Goal: Find specific page/section: Find specific page/section

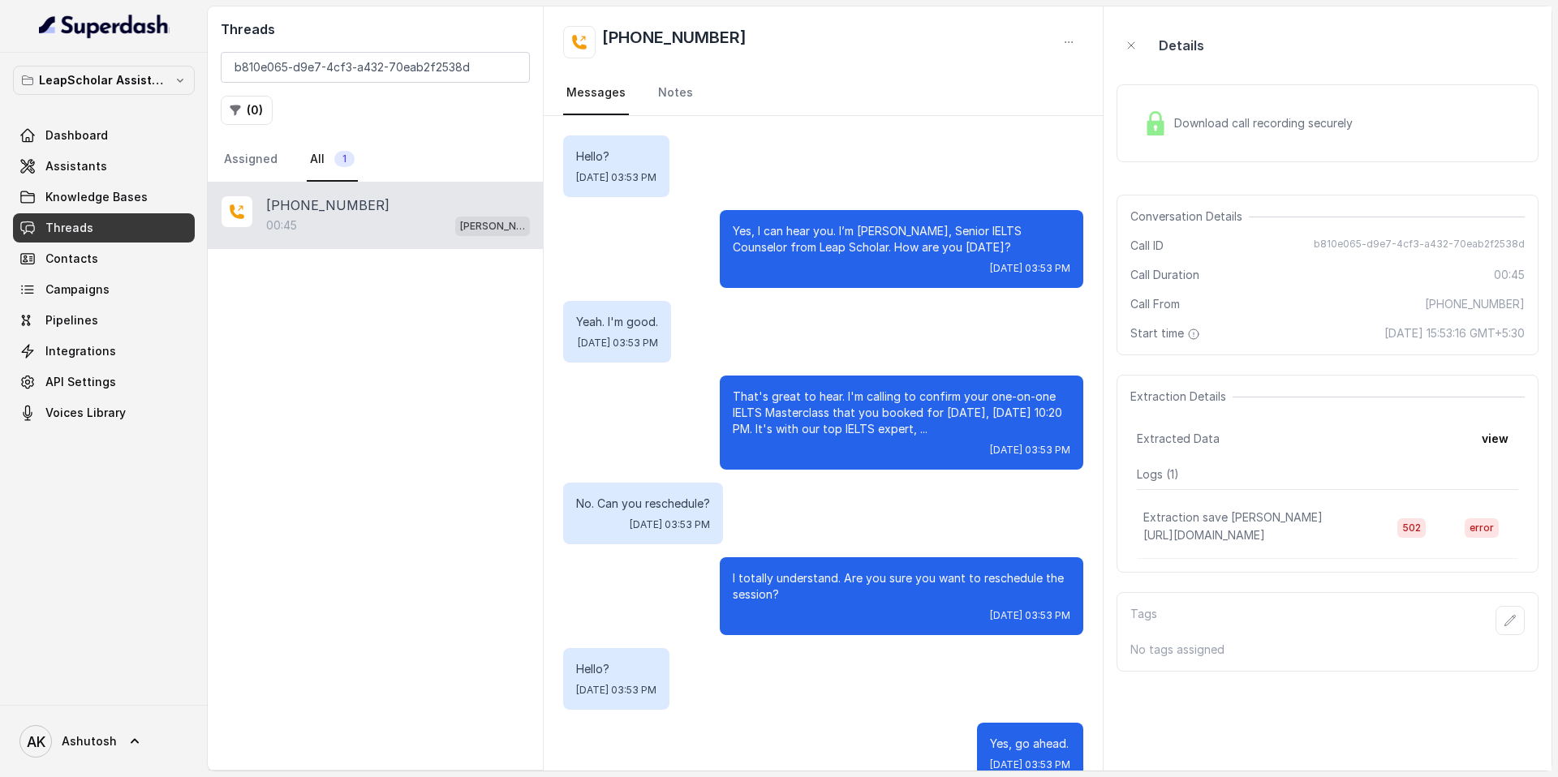
click at [386, 67] on input "b810e065-d9e7-4cf3-a432-70eab2f2538d" at bounding box center [375, 67] width 309 height 31
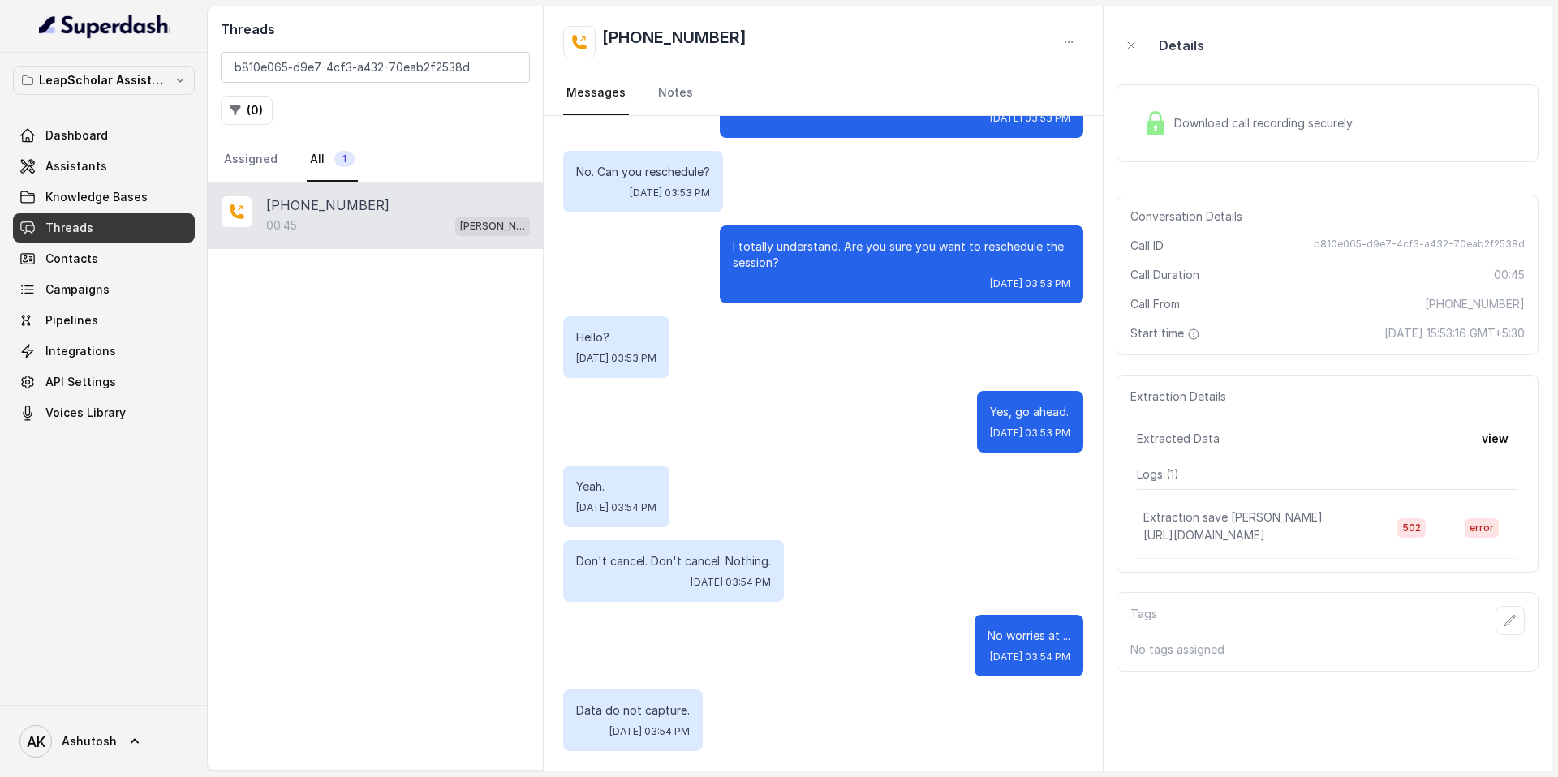
click at [386, 67] on input "b810e065-d9e7-4cf3-a432-70eab2f2538d" at bounding box center [375, 67] width 309 height 31
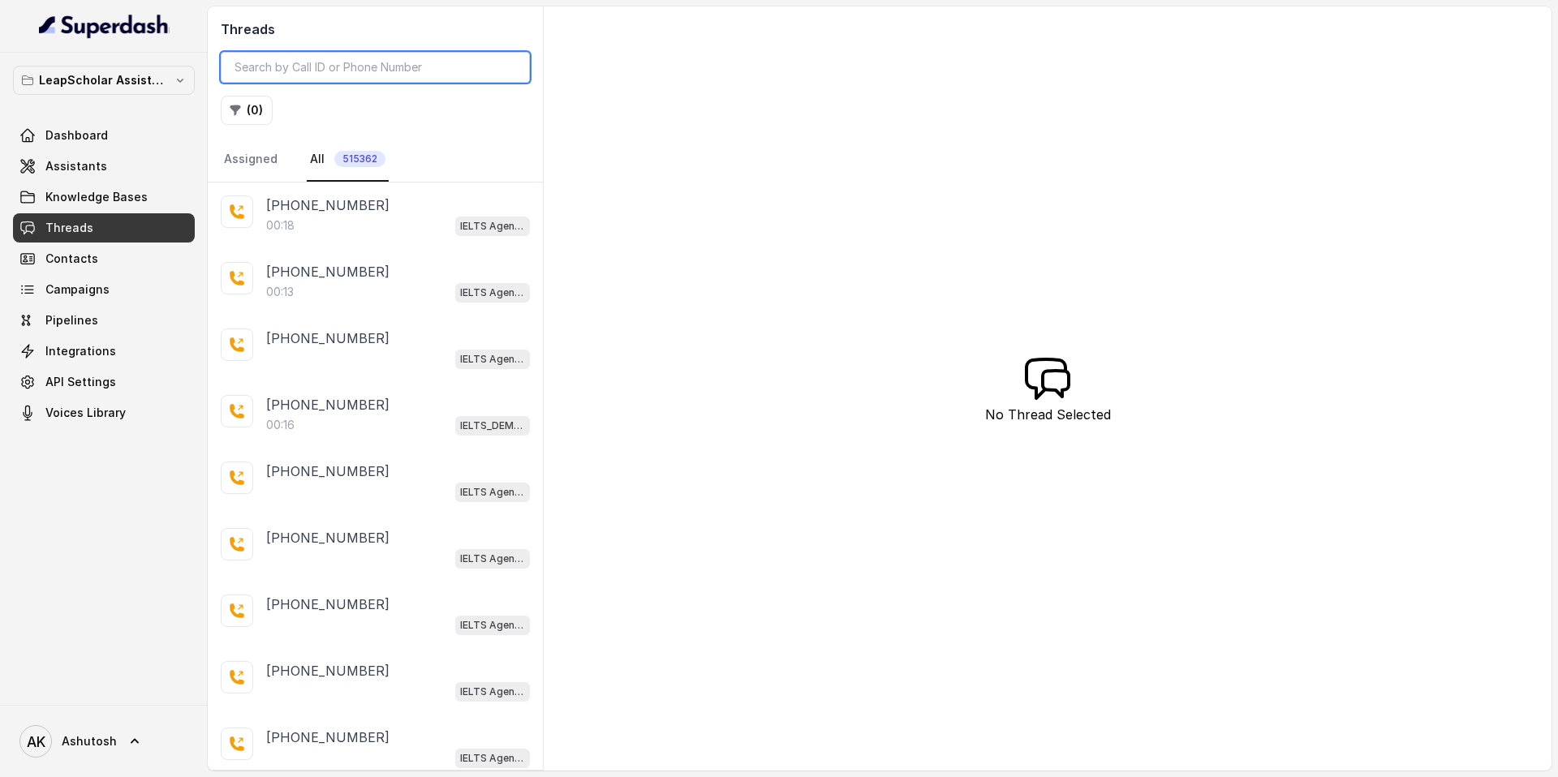
click at [311, 73] on input "search" at bounding box center [375, 67] width 309 height 31
paste input "43fc2e93-af37-4ba6-94b7-5acaca17317d"
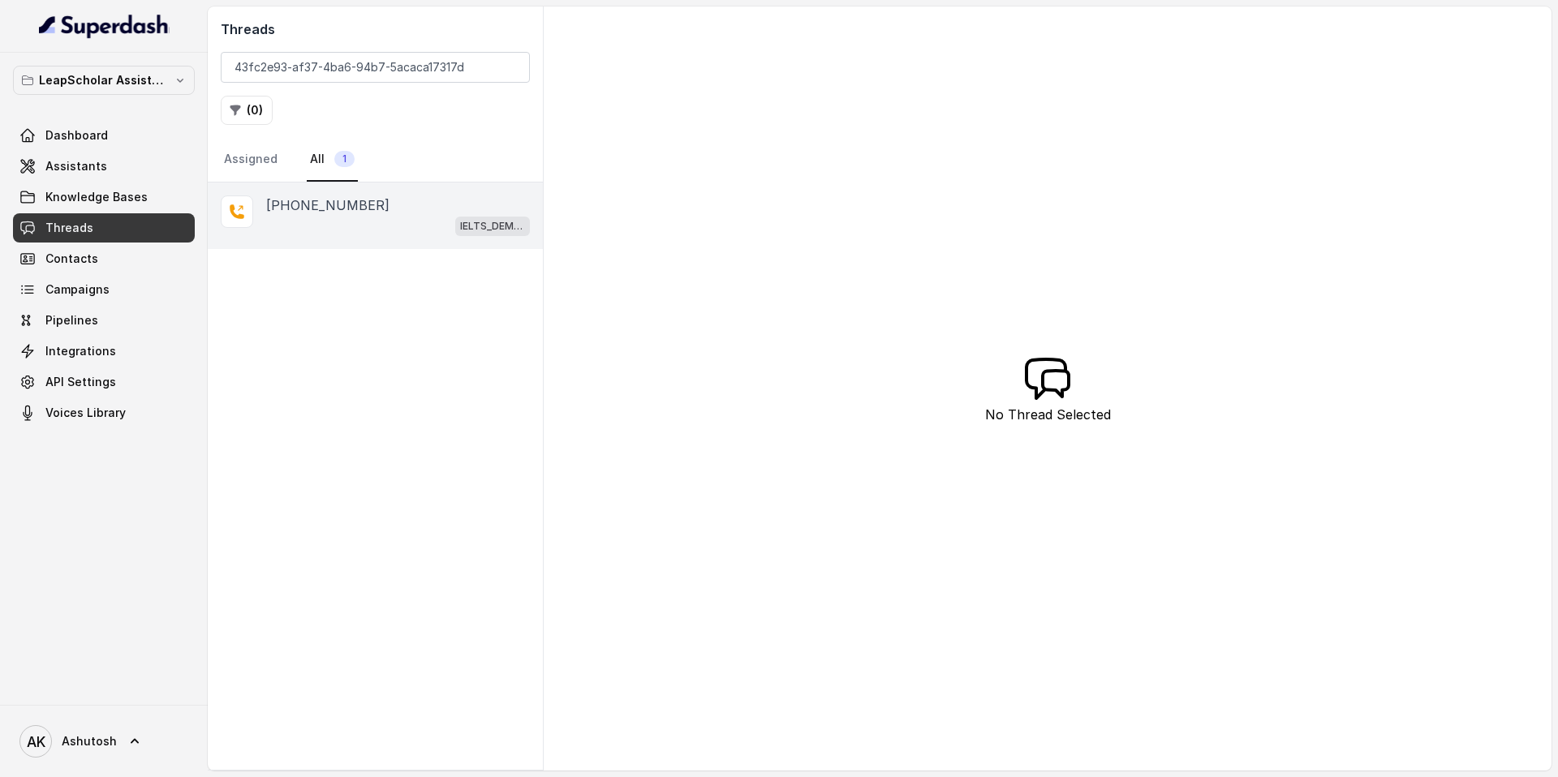
click at [324, 200] on p "[PHONE_NUMBER]" at bounding box center [327, 205] width 123 height 19
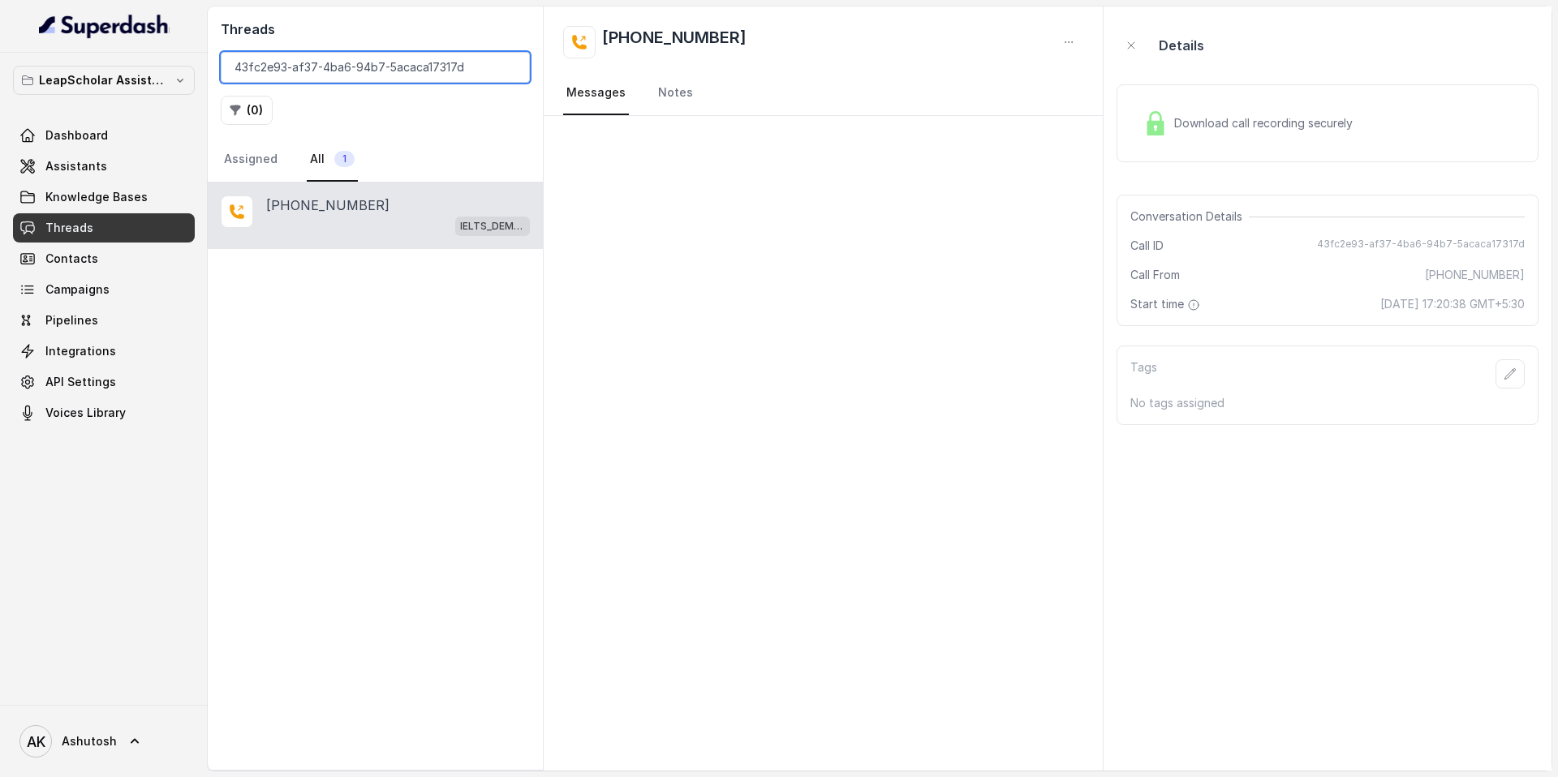
click at [278, 75] on input "43fc2e93-af37-4ba6-94b7-5acaca17317d" at bounding box center [375, 67] width 309 height 31
paste input "5e275dd0-2dab-4065-81e7-7ca107884c"
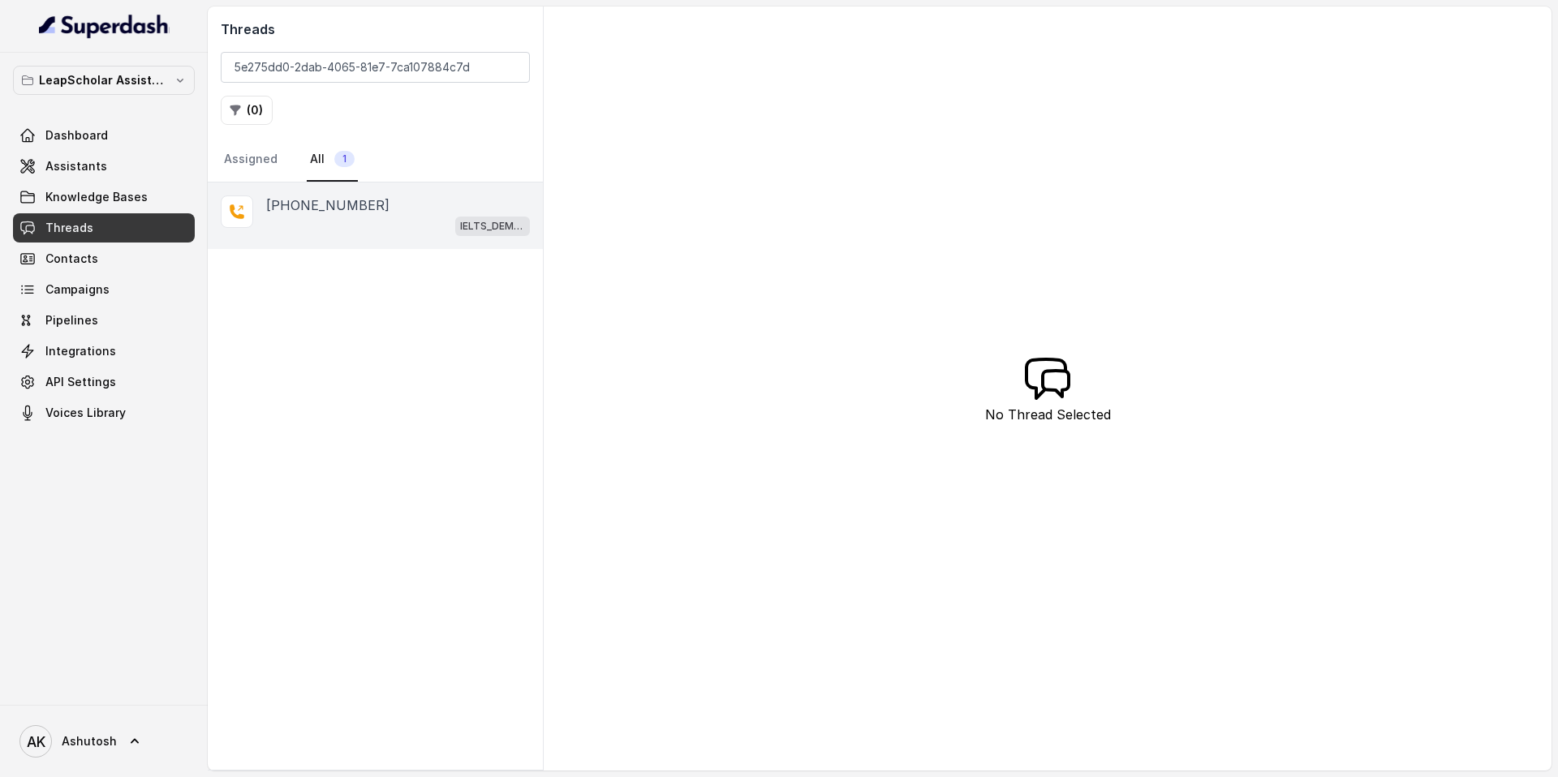
click at [342, 217] on div "IELTS_DEMO_gk (agent 1)" at bounding box center [398, 225] width 264 height 21
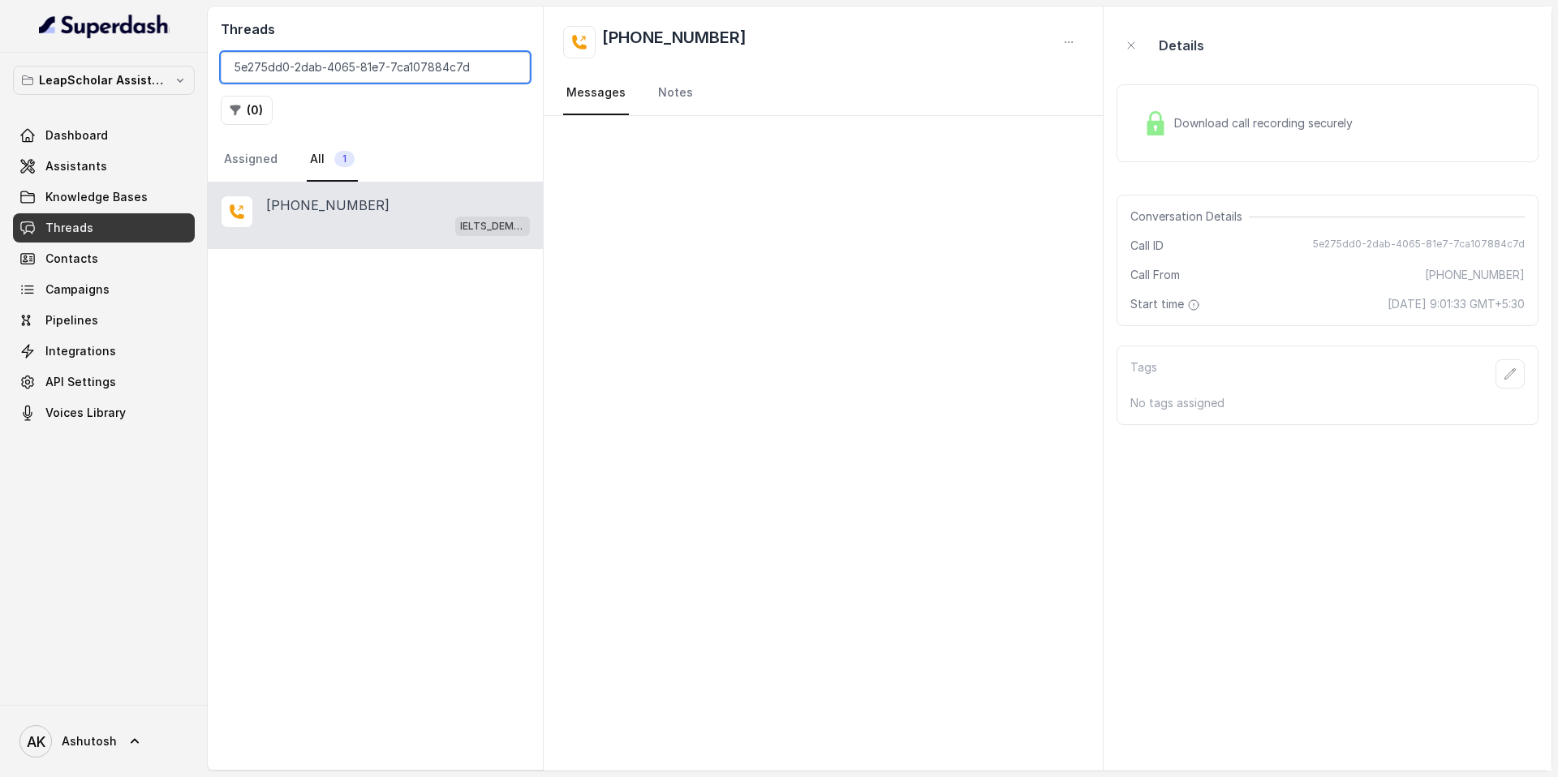
click at [290, 58] on input "5e275dd0-2dab-4065-81e7-7ca107884c7d" at bounding box center [375, 67] width 309 height 31
paste input "be56f5c-2509-4cee-ac43-45a087c395c6"
type input "5be56f5c-2509-4cee-ac43-45a087c395c6"
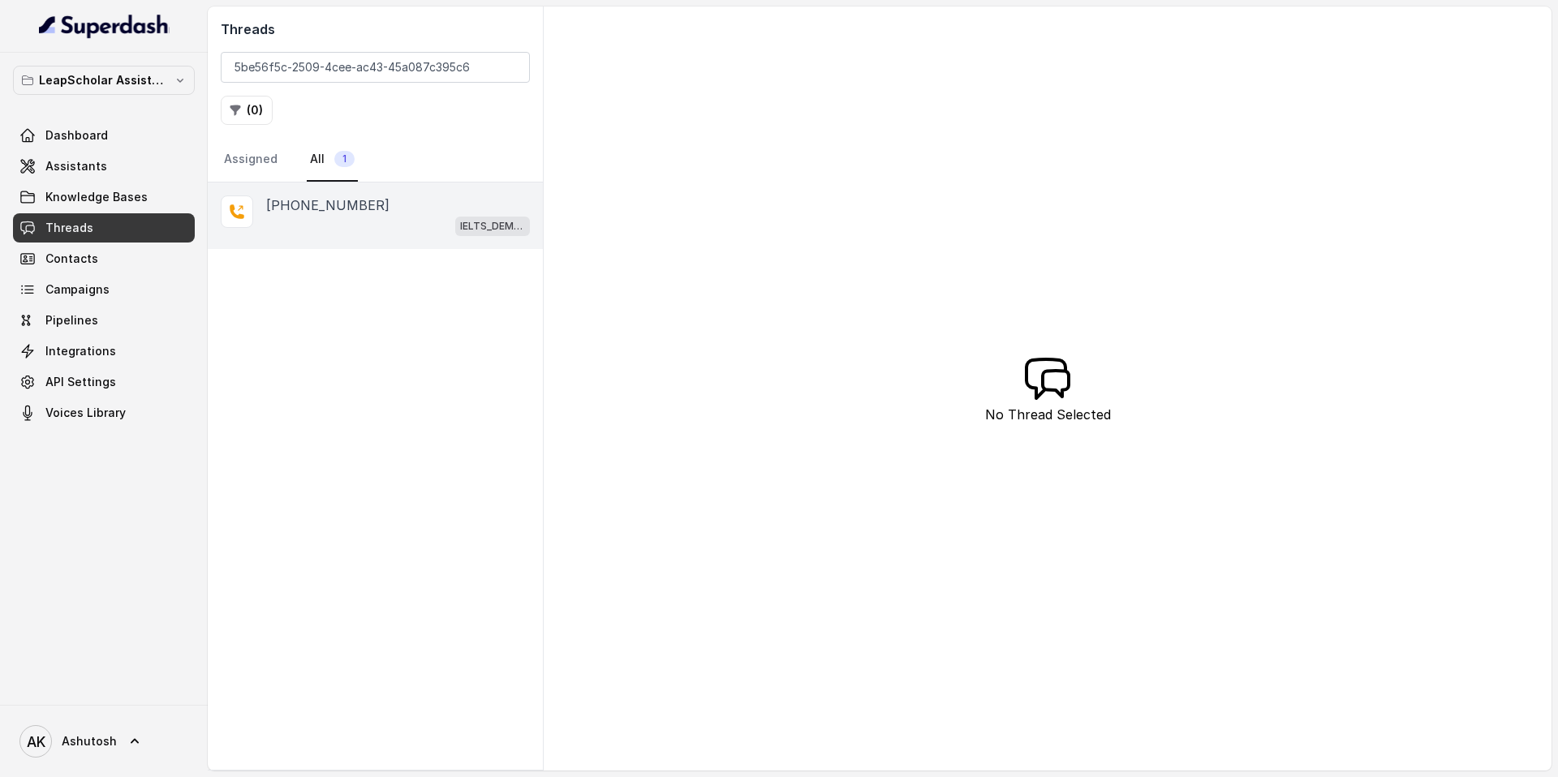
click at [335, 209] on p "[PHONE_NUMBER]" at bounding box center [327, 205] width 123 height 19
